Goal: Find specific page/section: Find specific page/section

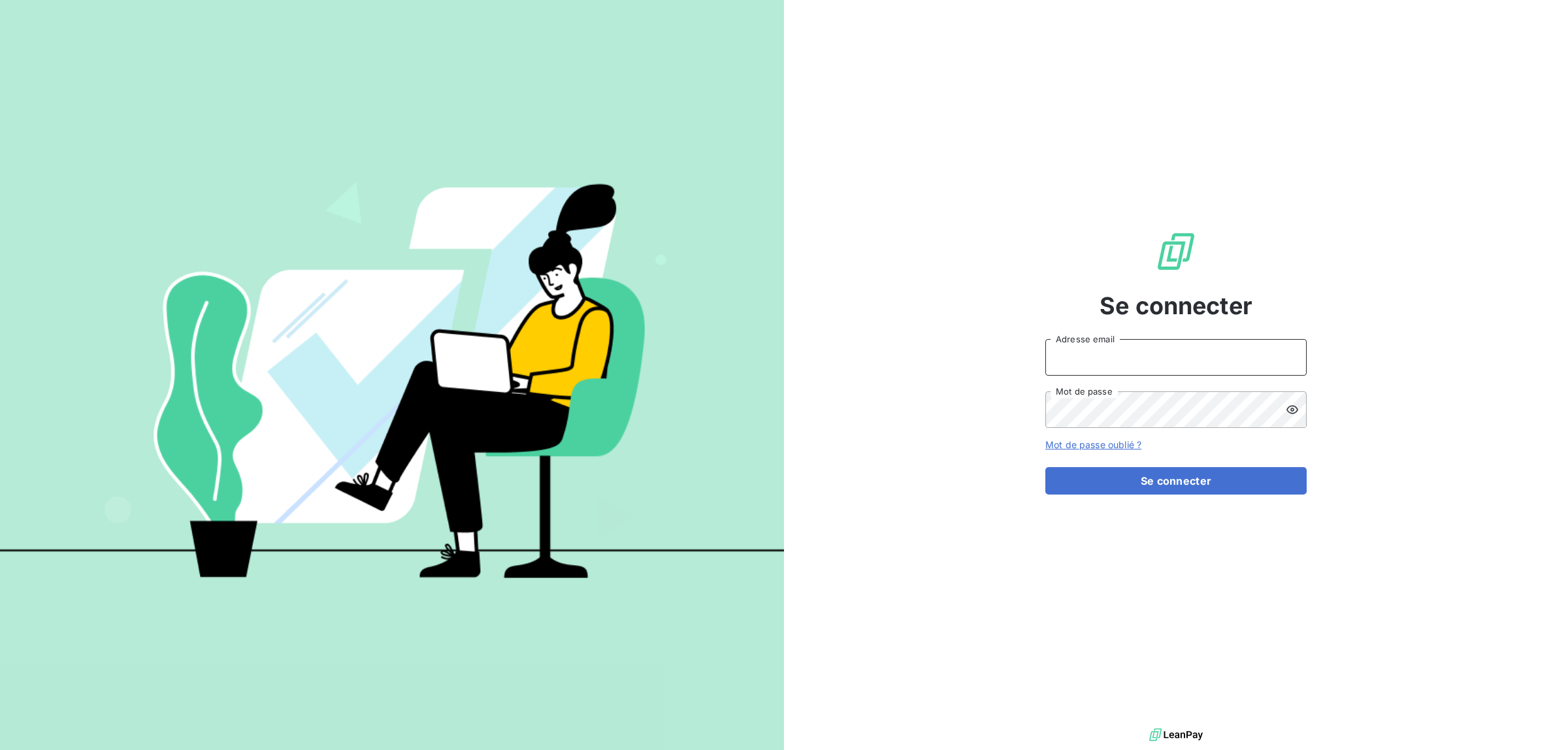
click at [1157, 363] on input "Adresse email" at bounding box center [1175, 357] width 261 height 37
type input "celine@cmtrecyclage.fr"
click at [1045, 467] on button "Se connecter" at bounding box center [1175, 481] width 261 height 27
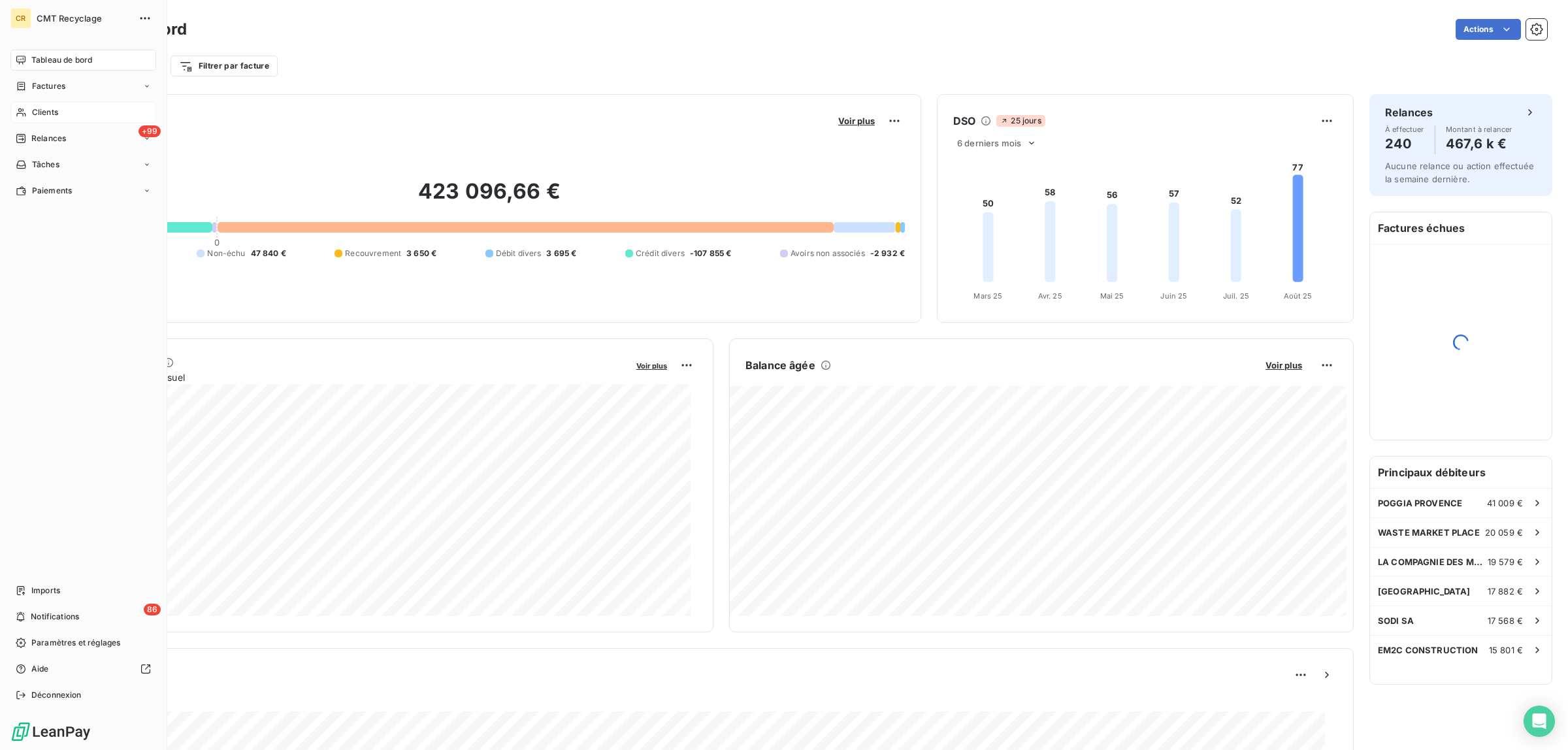
click at [46, 111] on span "Clients" at bounding box center [45, 112] width 26 height 12
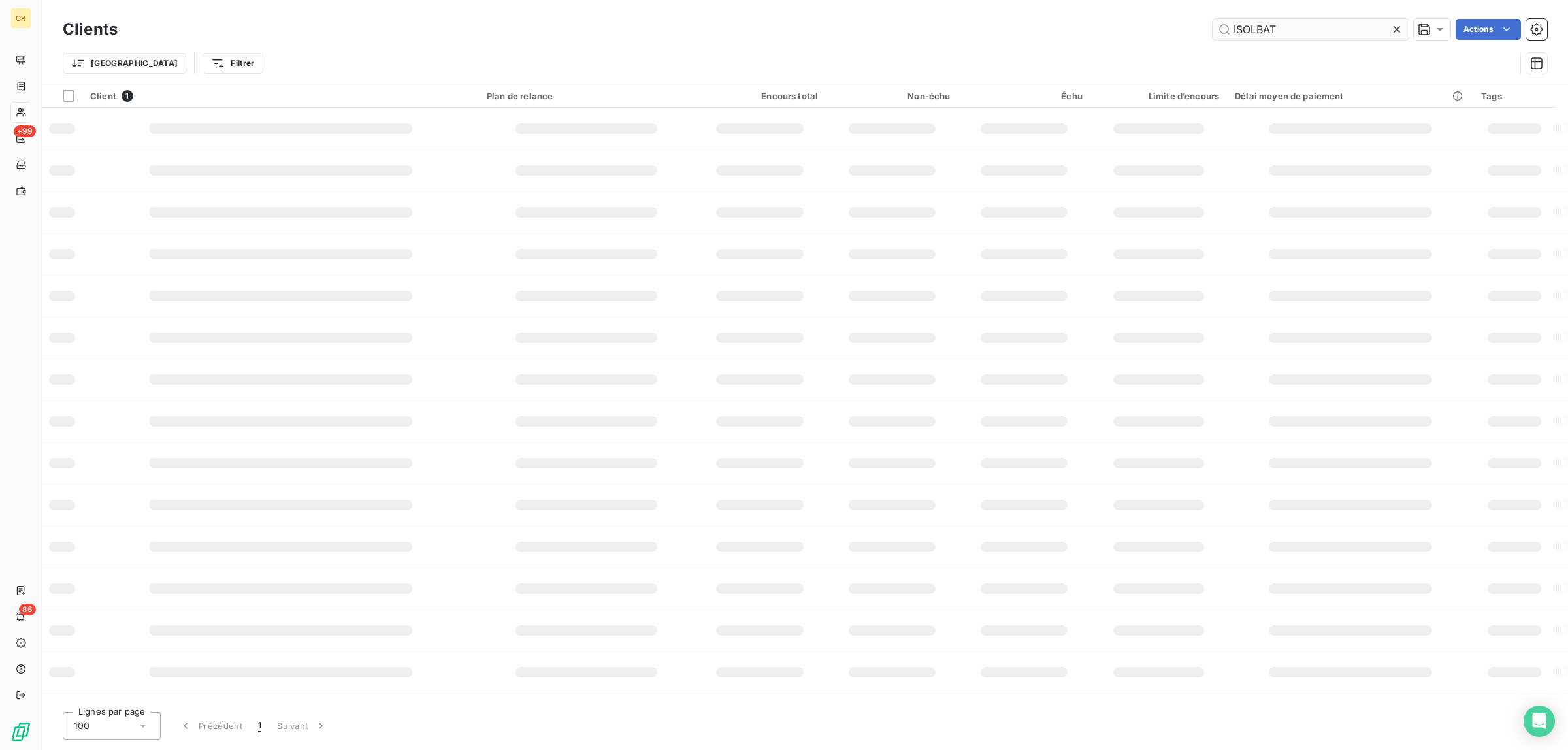
type input "ISOLBAT"
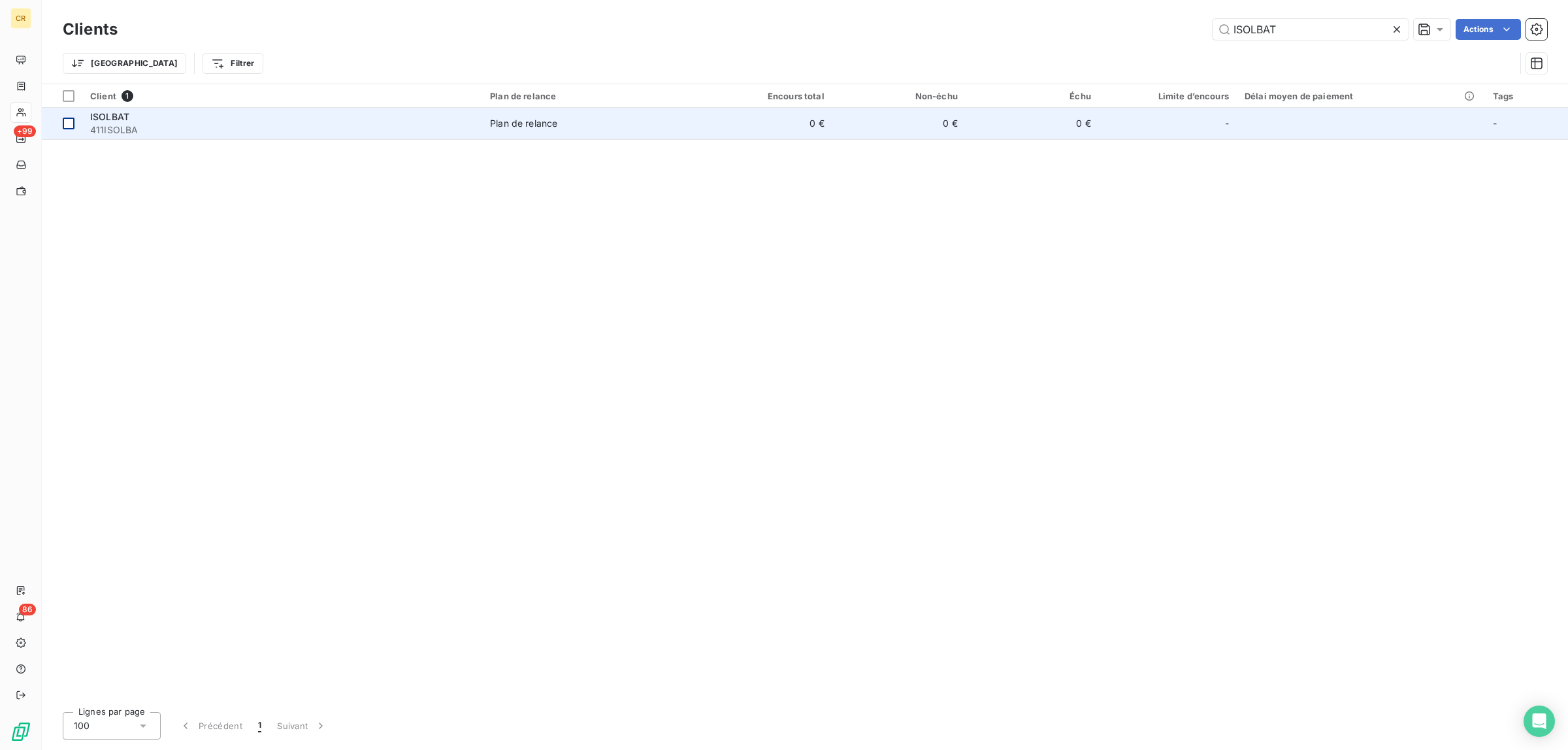
click at [78, 119] on td at bounding box center [62, 124] width 41 height 31
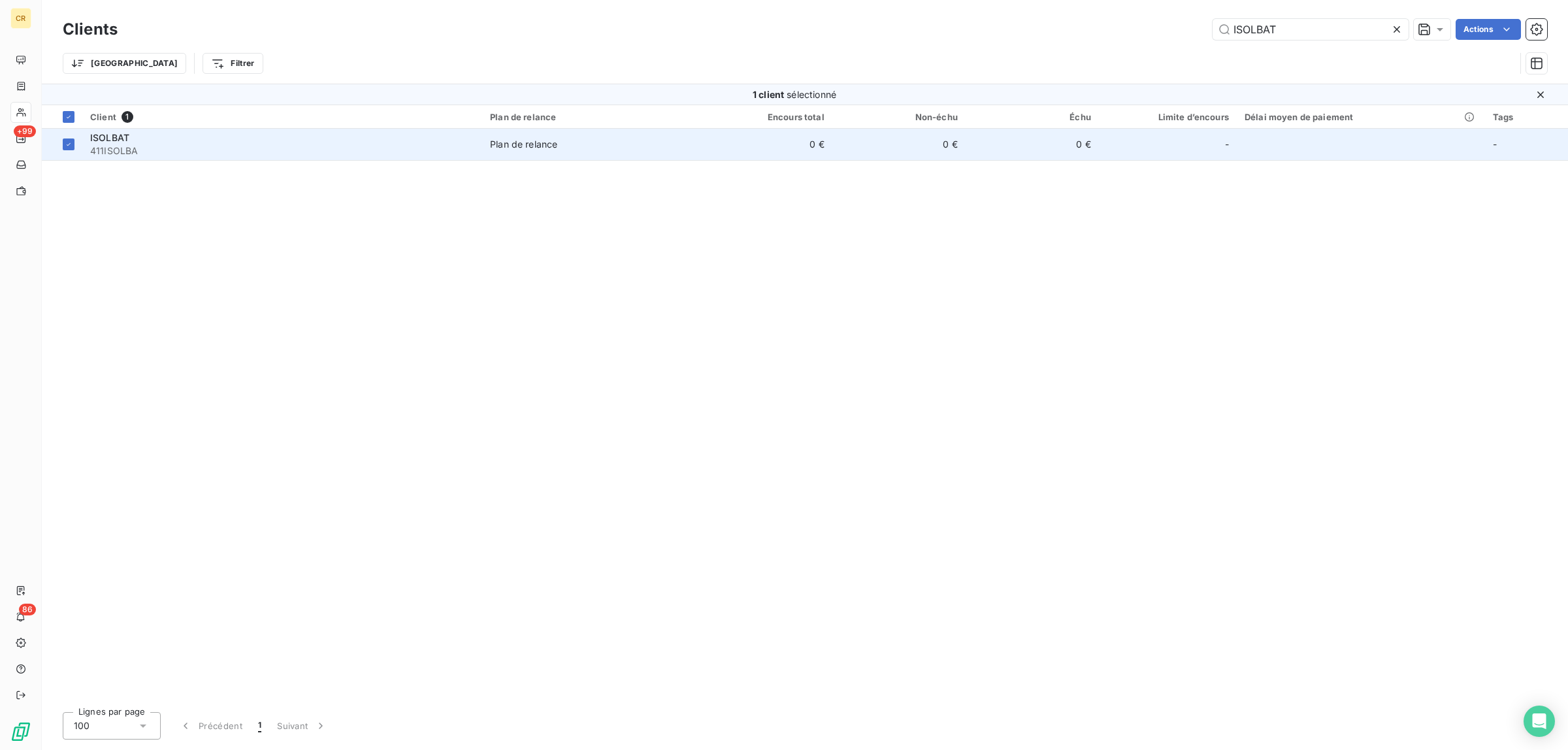
click at [122, 147] on span "411ISOLBA" at bounding box center [282, 151] width 384 height 13
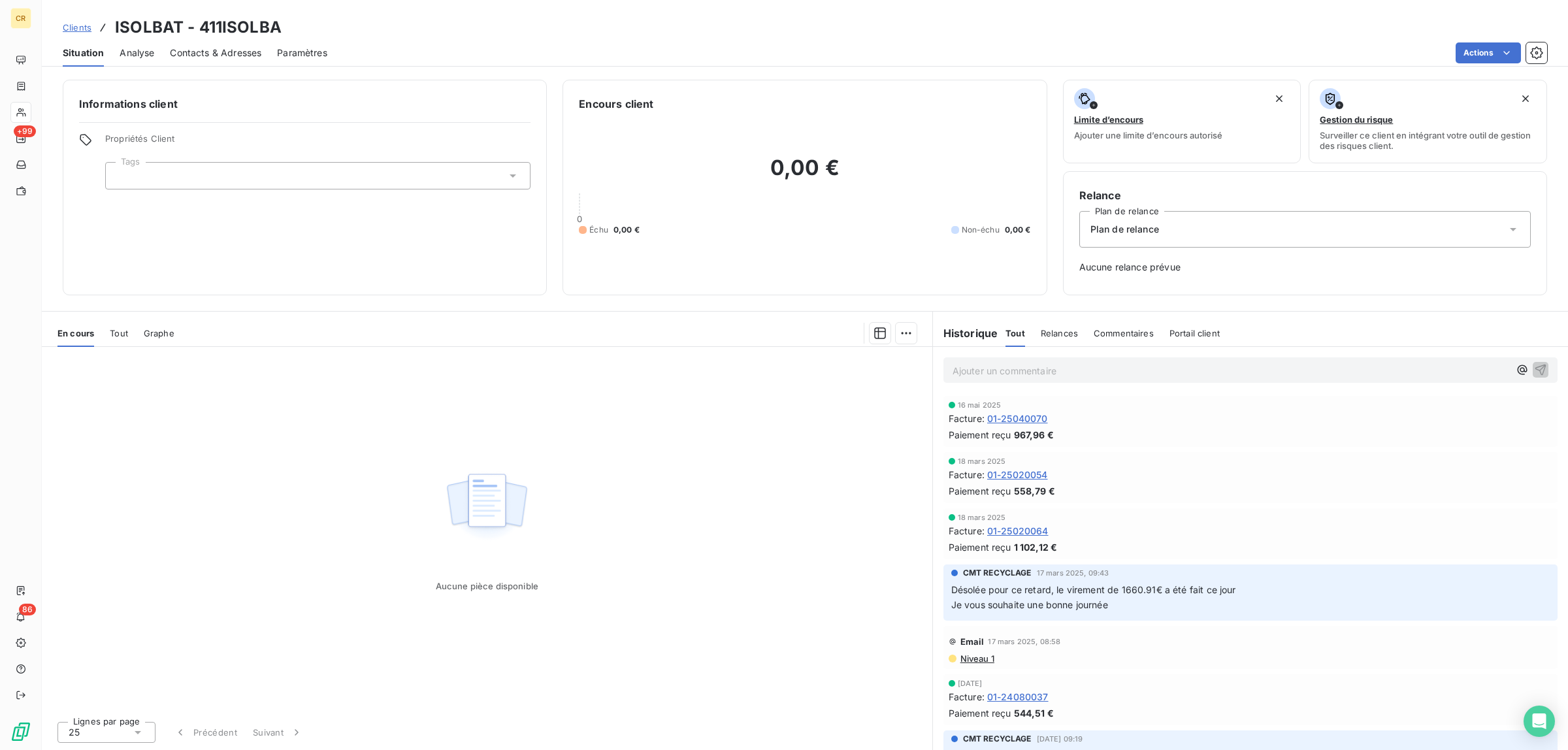
click at [988, 368] on p "Ajouter un commentaire ﻿" at bounding box center [1230, 371] width 557 height 16
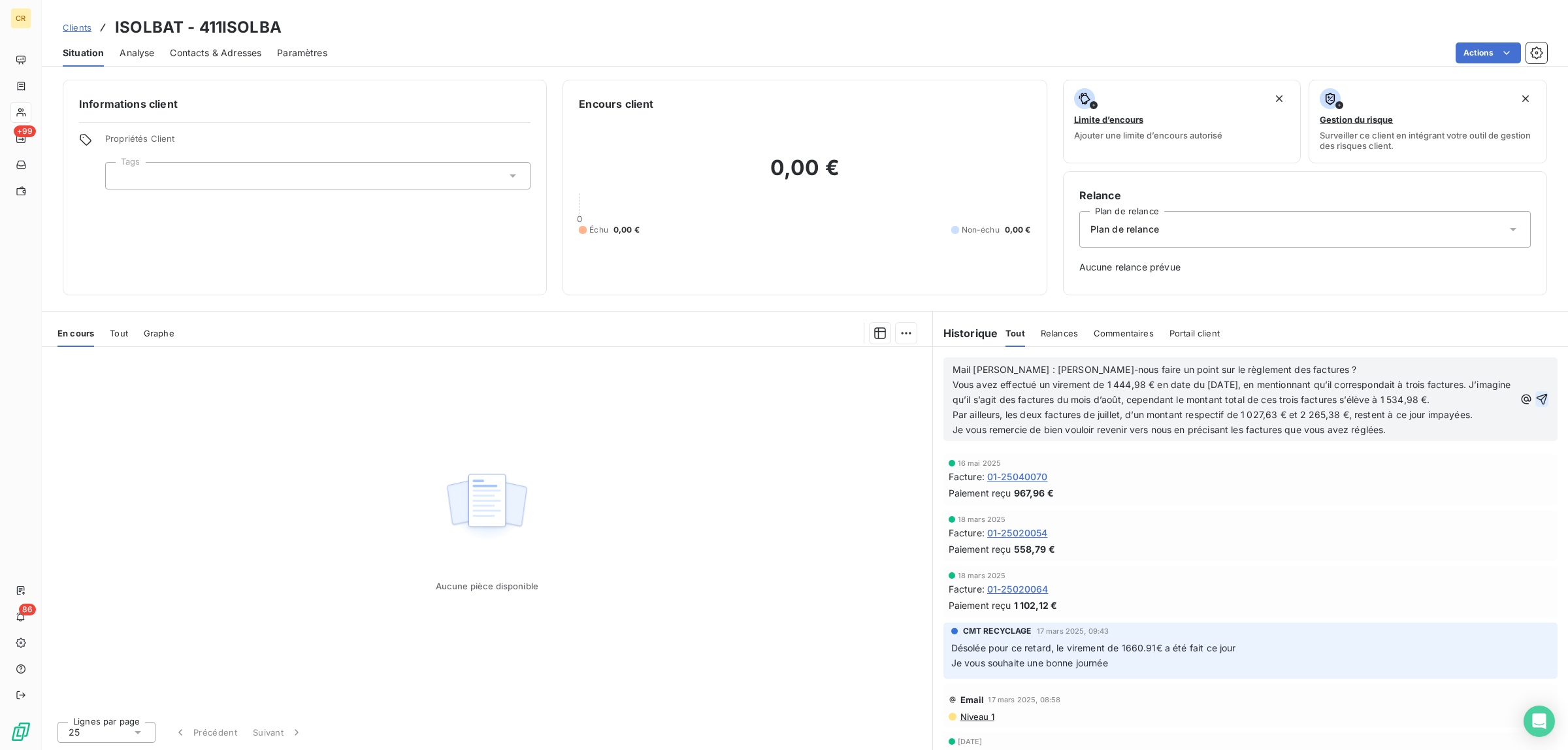
click at [1535, 399] on icon "button" at bounding box center [1541, 399] width 13 height 13
